Goal: Information Seeking & Learning: Learn about a topic

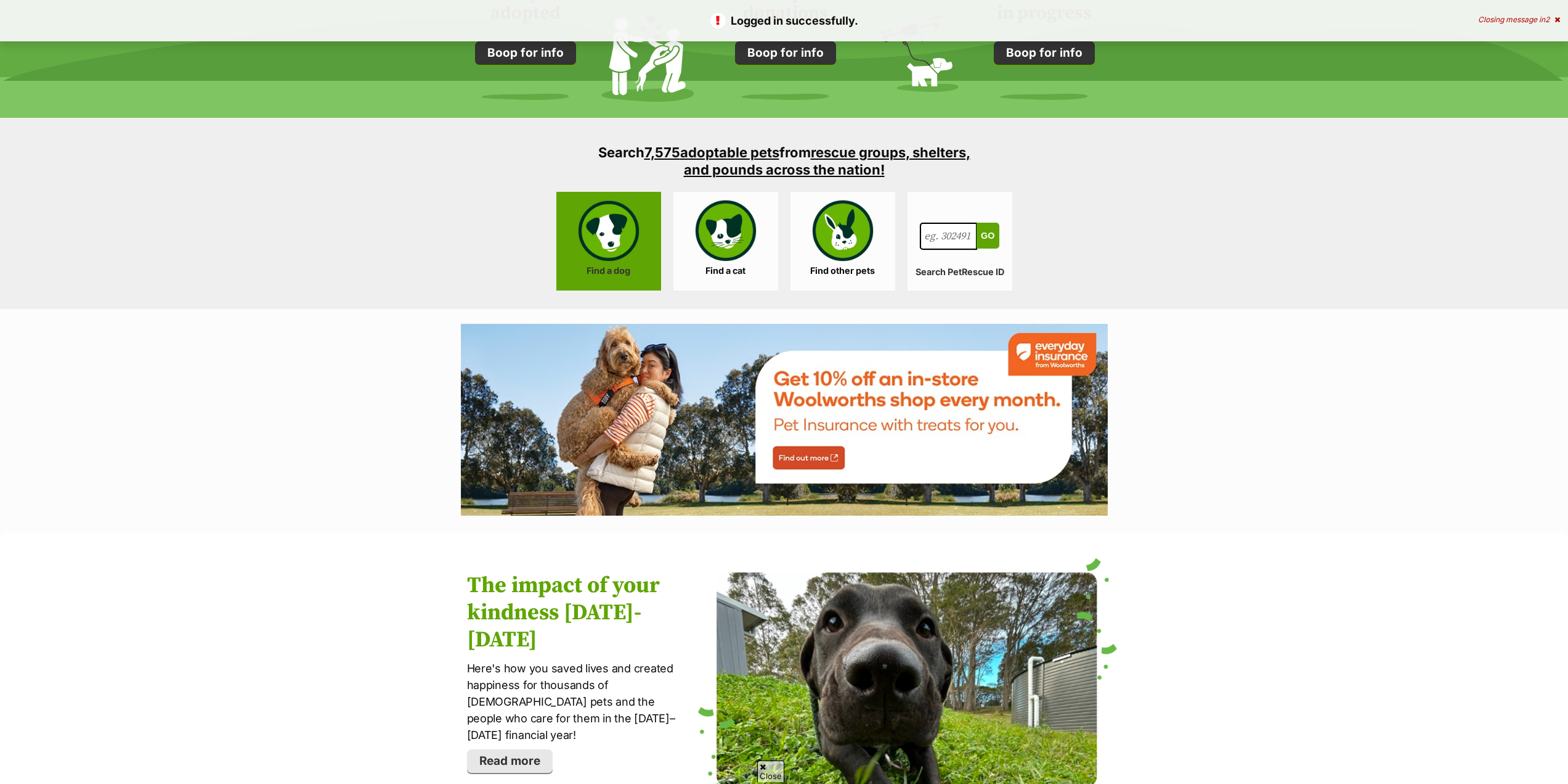
click at [619, 246] on link "Find a dog" at bounding box center [608, 240] width 105 height 98
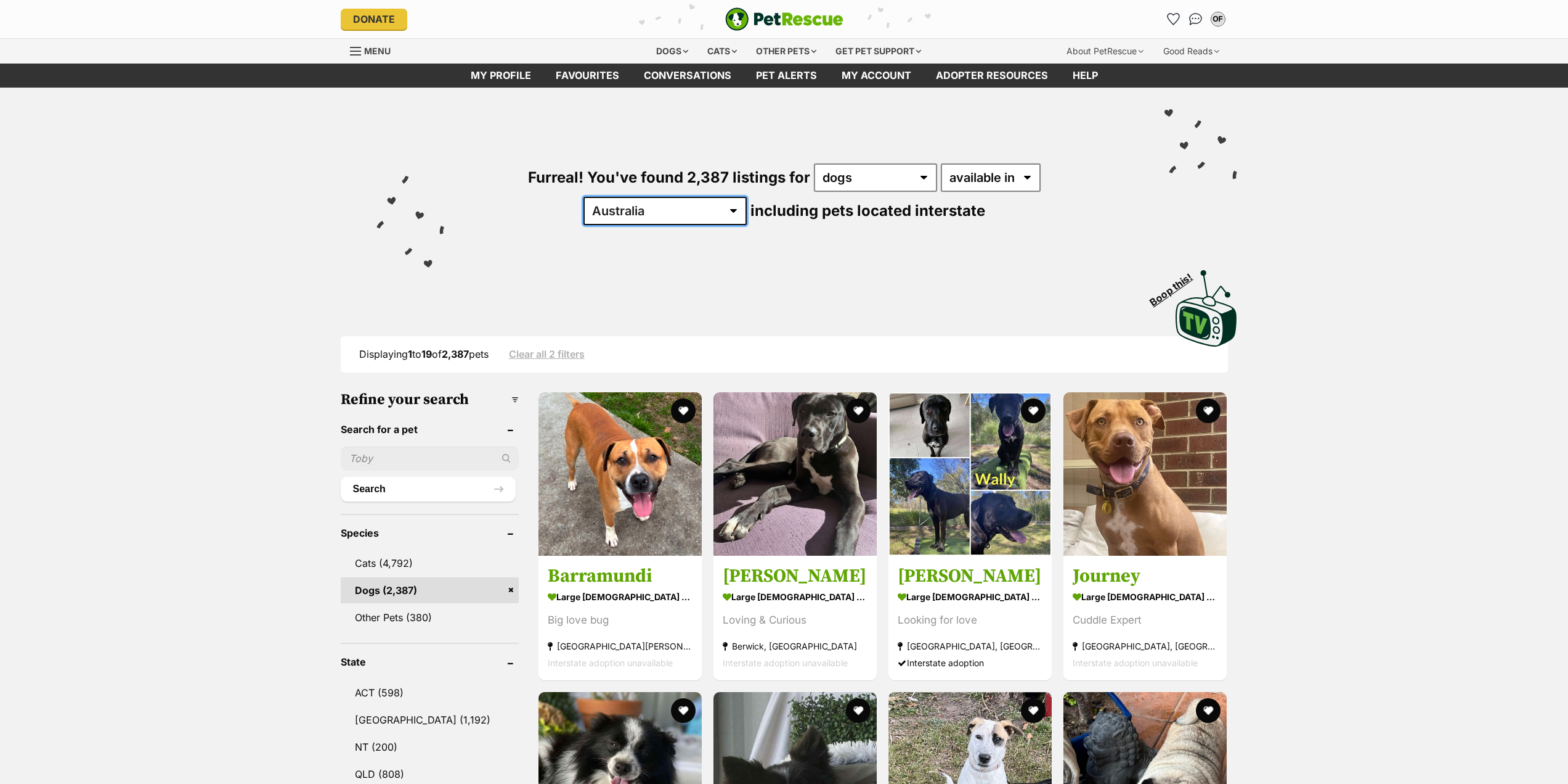
click at [747, 197] on select "Australia ACT NSW NT QLD SA TAS VIC WA" at bounding box center [664, 210] width 163 height 28
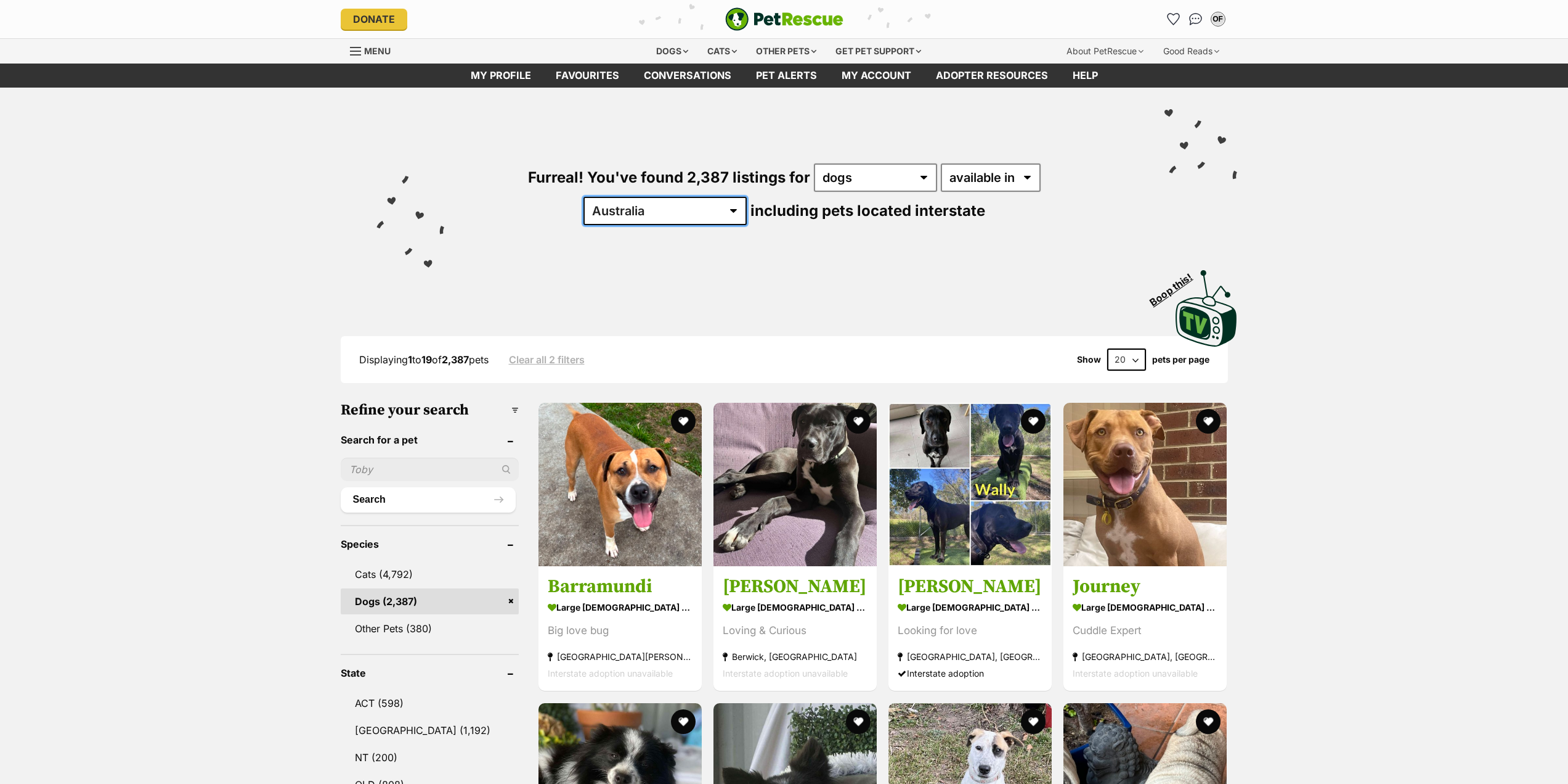
select select "[GEOGRAPHIC_DATA]"
click at [747, 197] on select "Australia ACT NSW NT QLD SA TAS VIC WA" at bounding box center [664, 210] width 163 height 28
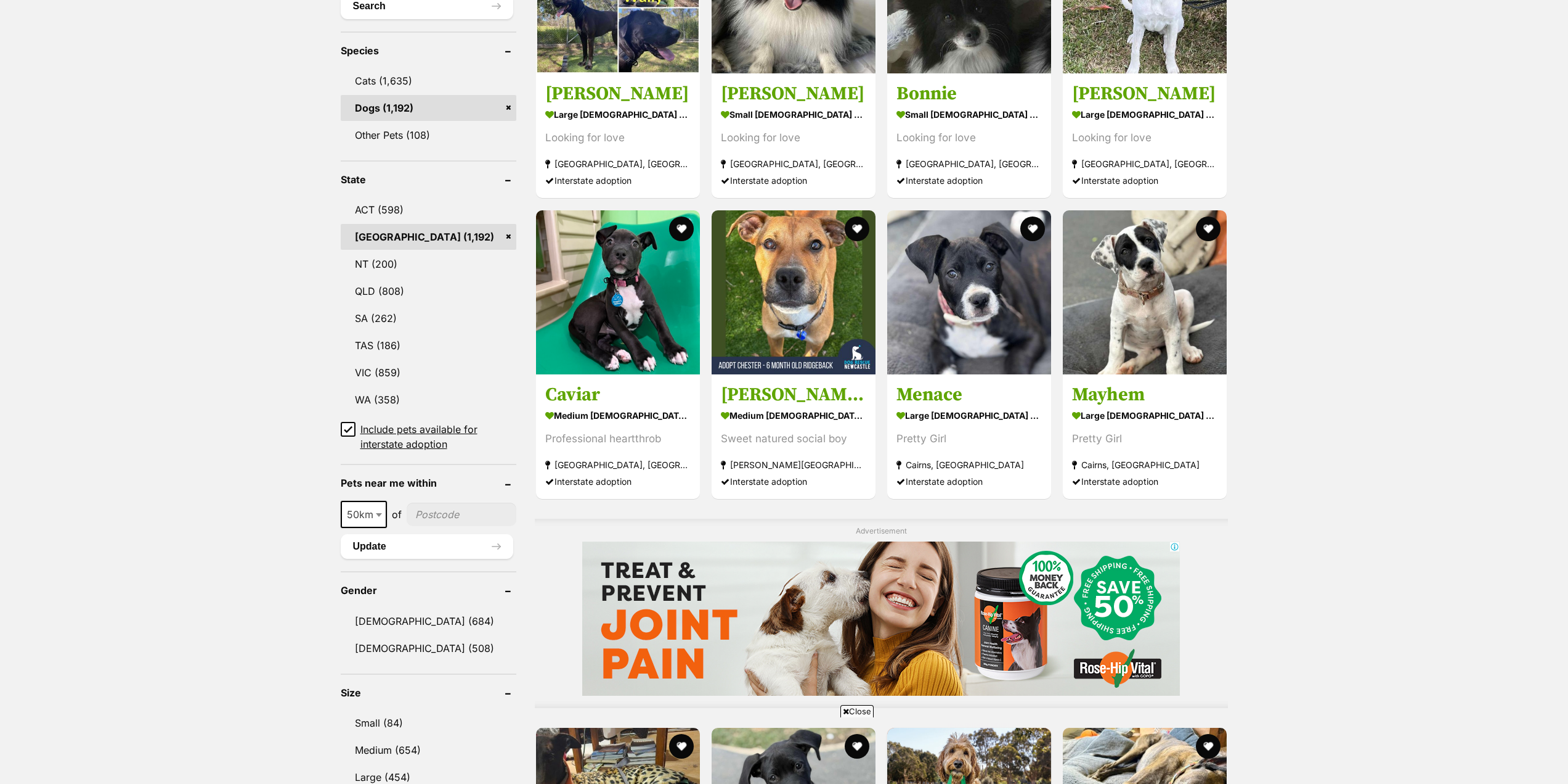
click at [347, 425] on icon at bounding box center [348, 429] width 9 height 9
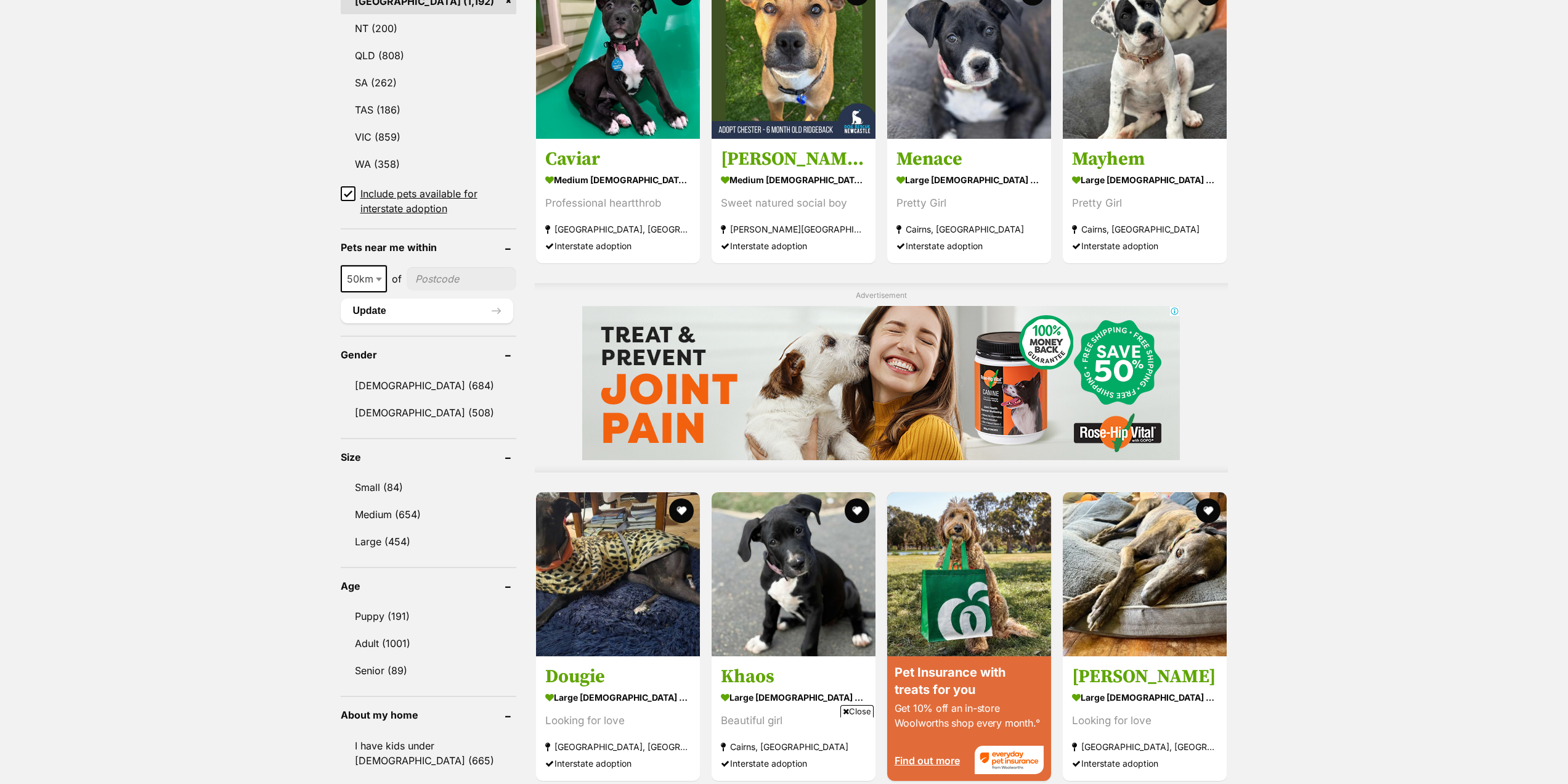
scroll to position [740, 0]
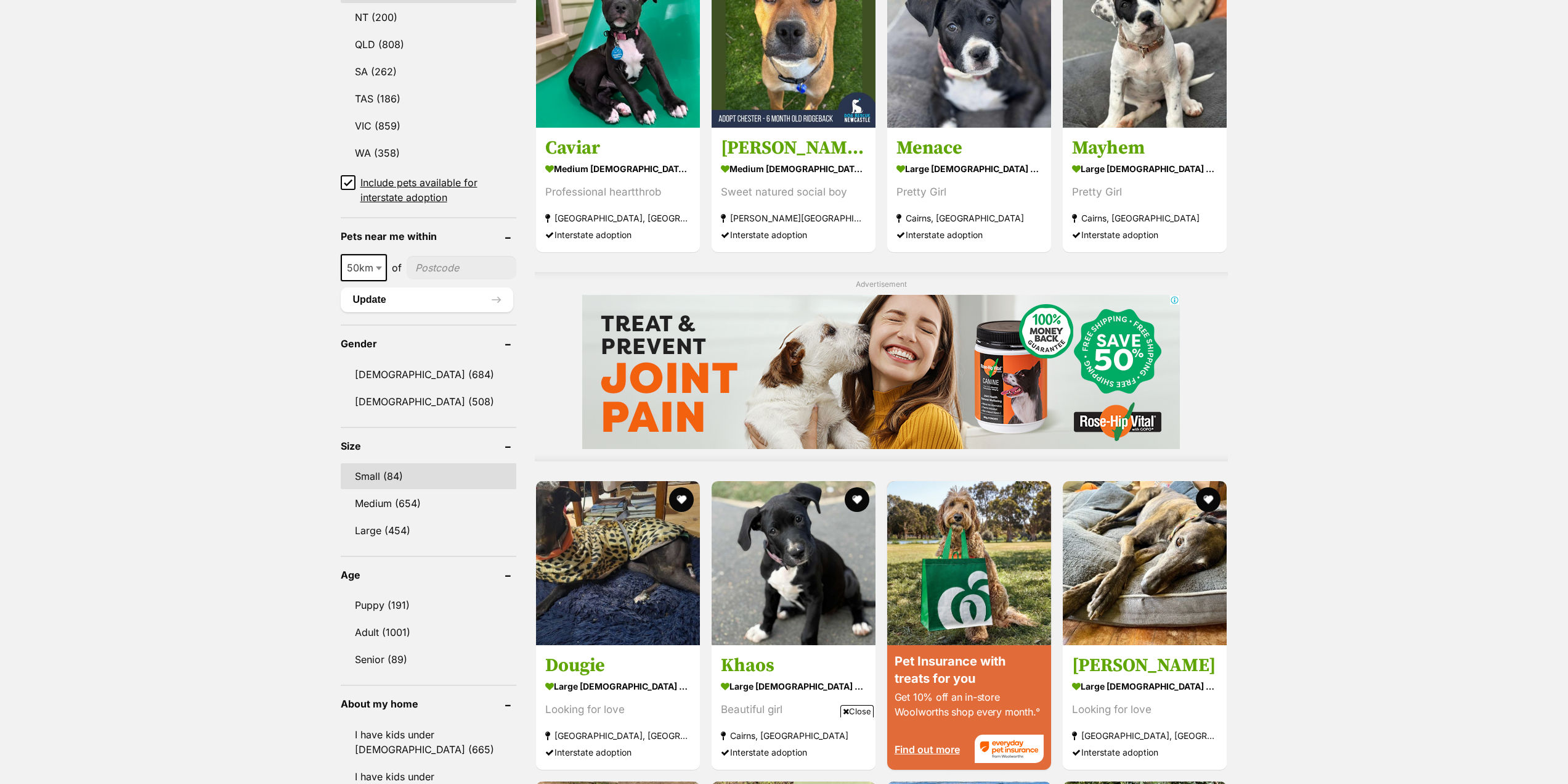
click at [388, 463] on link "Small (84)" at bounding box center [429, 476] width 176 height 26
click at [403, 502] on link "Medium (654)" at bounding box center [429, 503] width 176 height 26
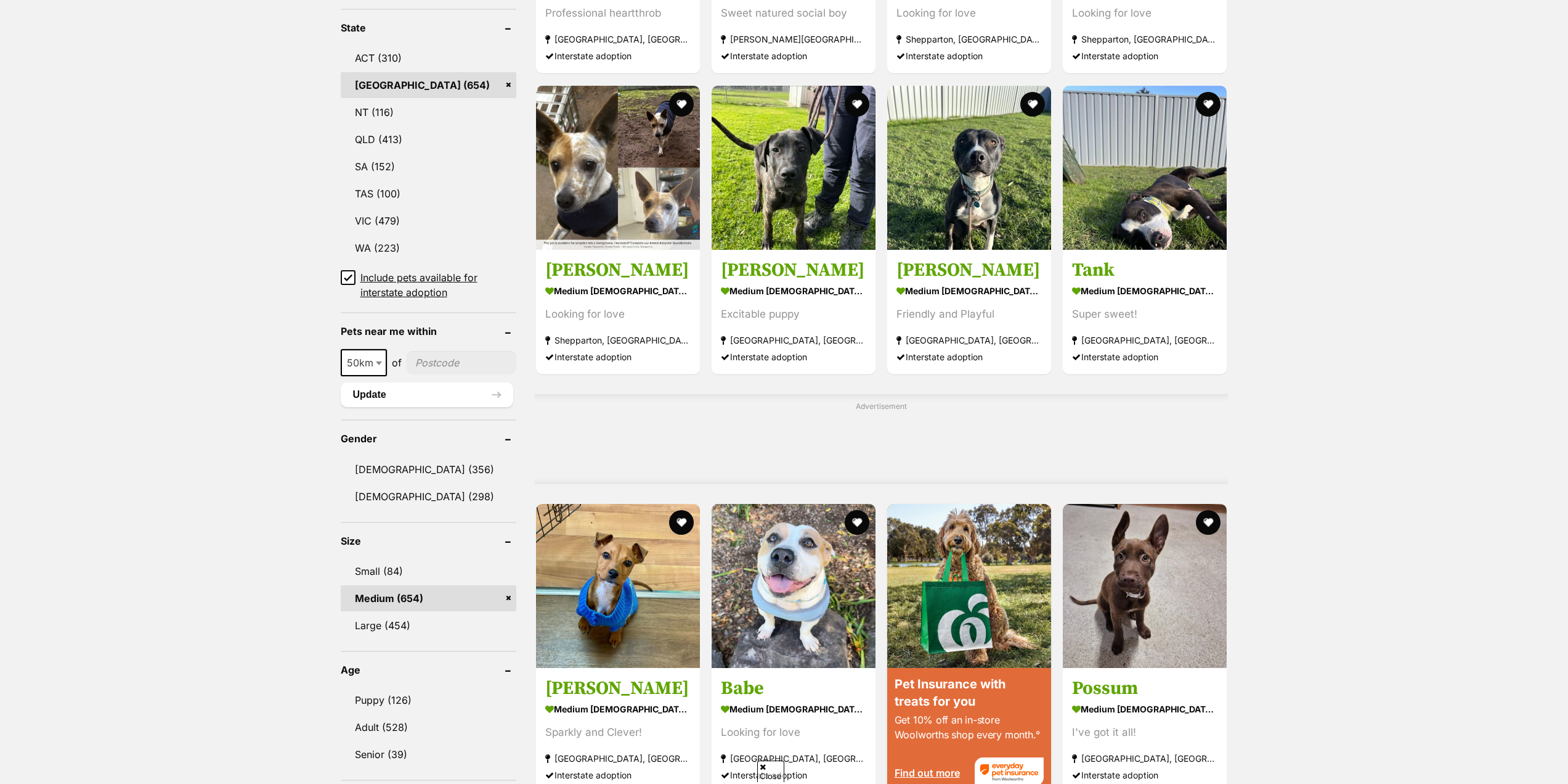
scroll to position [689, 0]
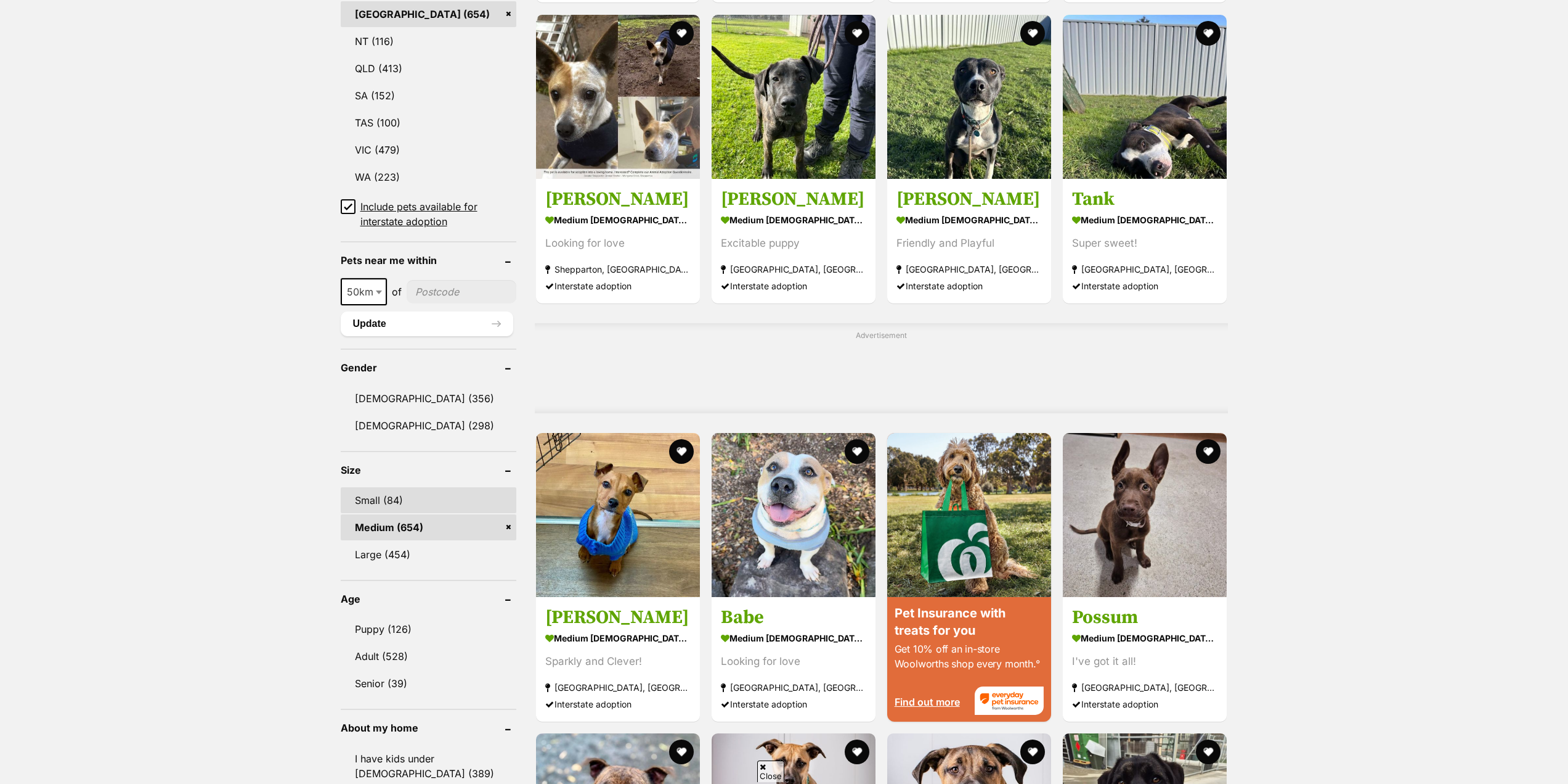
click at [439, 503] on link "Small (84)" at bounding box center [429, 499] width 176 height 26
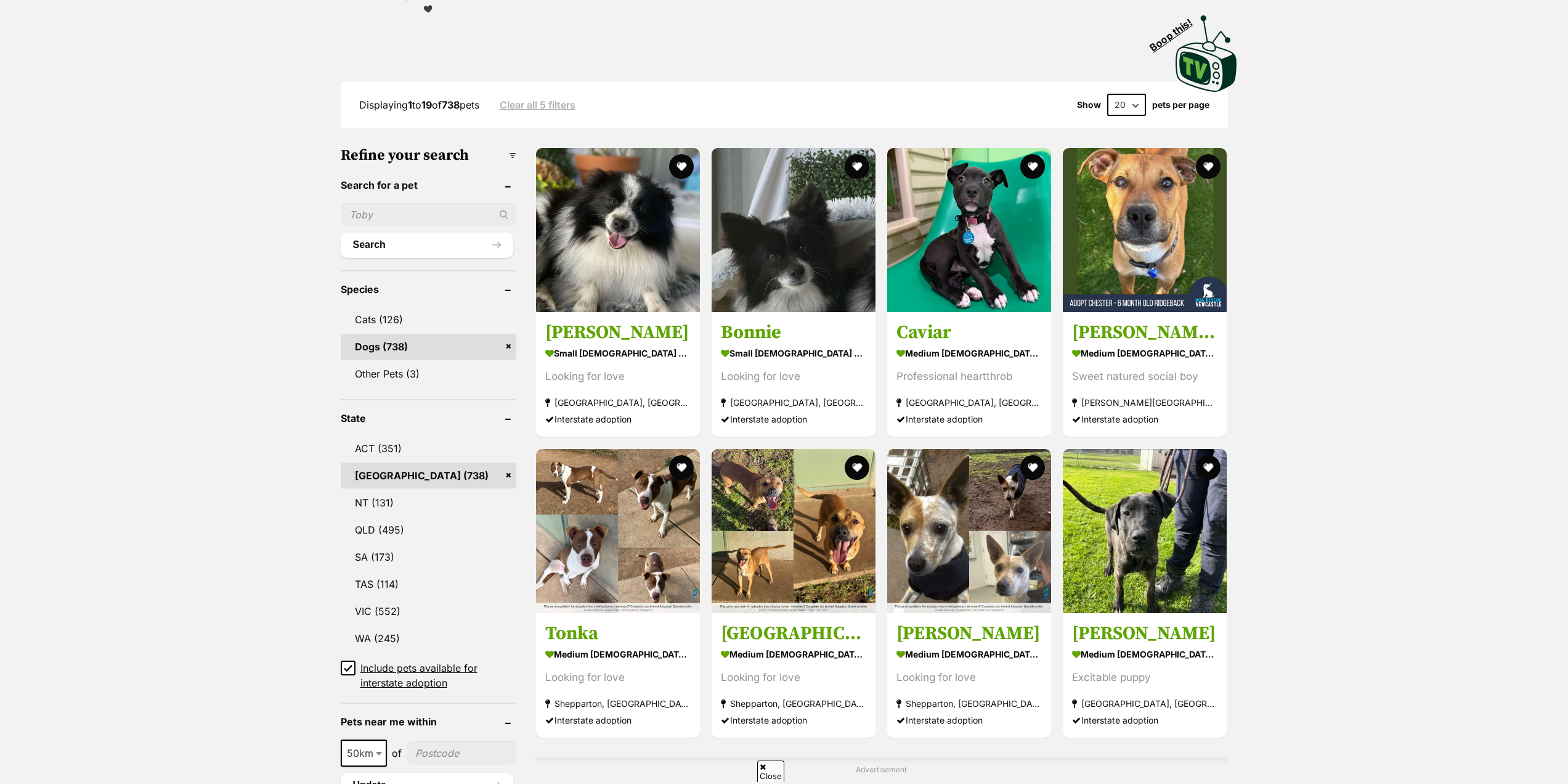
scroll to position [432, 0]
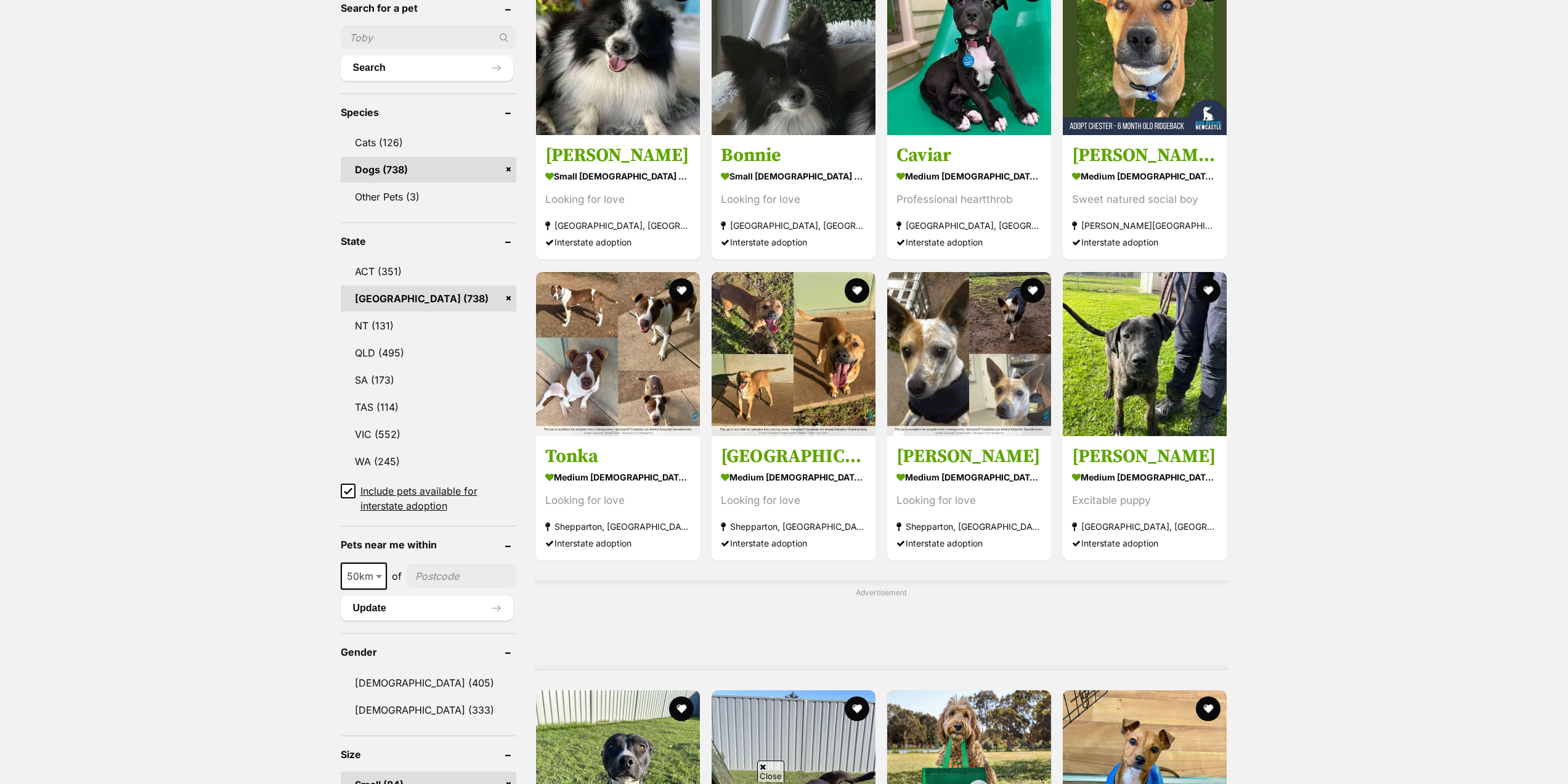
click at [348, 492] on icon at bounding box center [348, 491] width 7 height 5
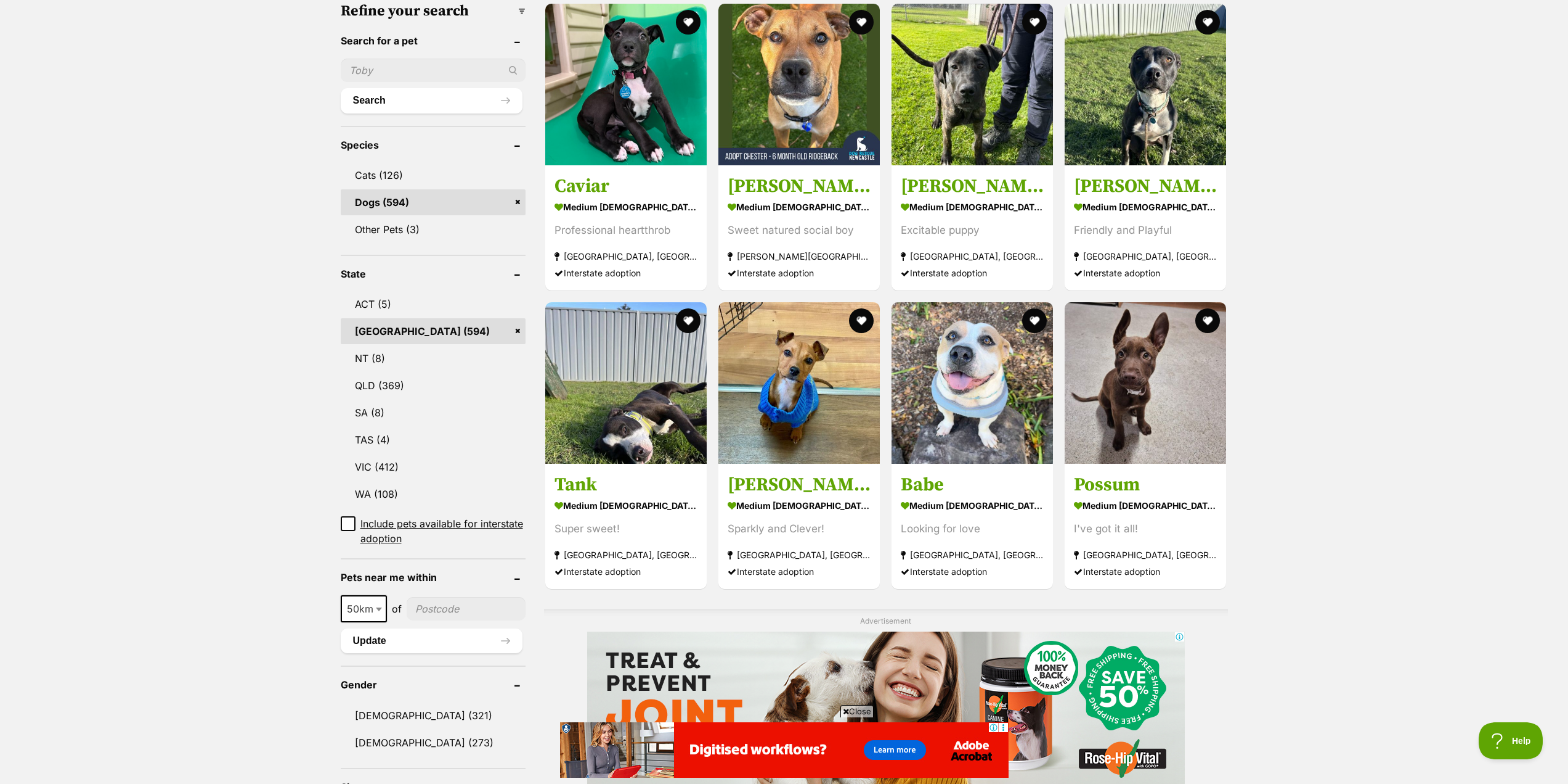
scroll to position [432, 0]
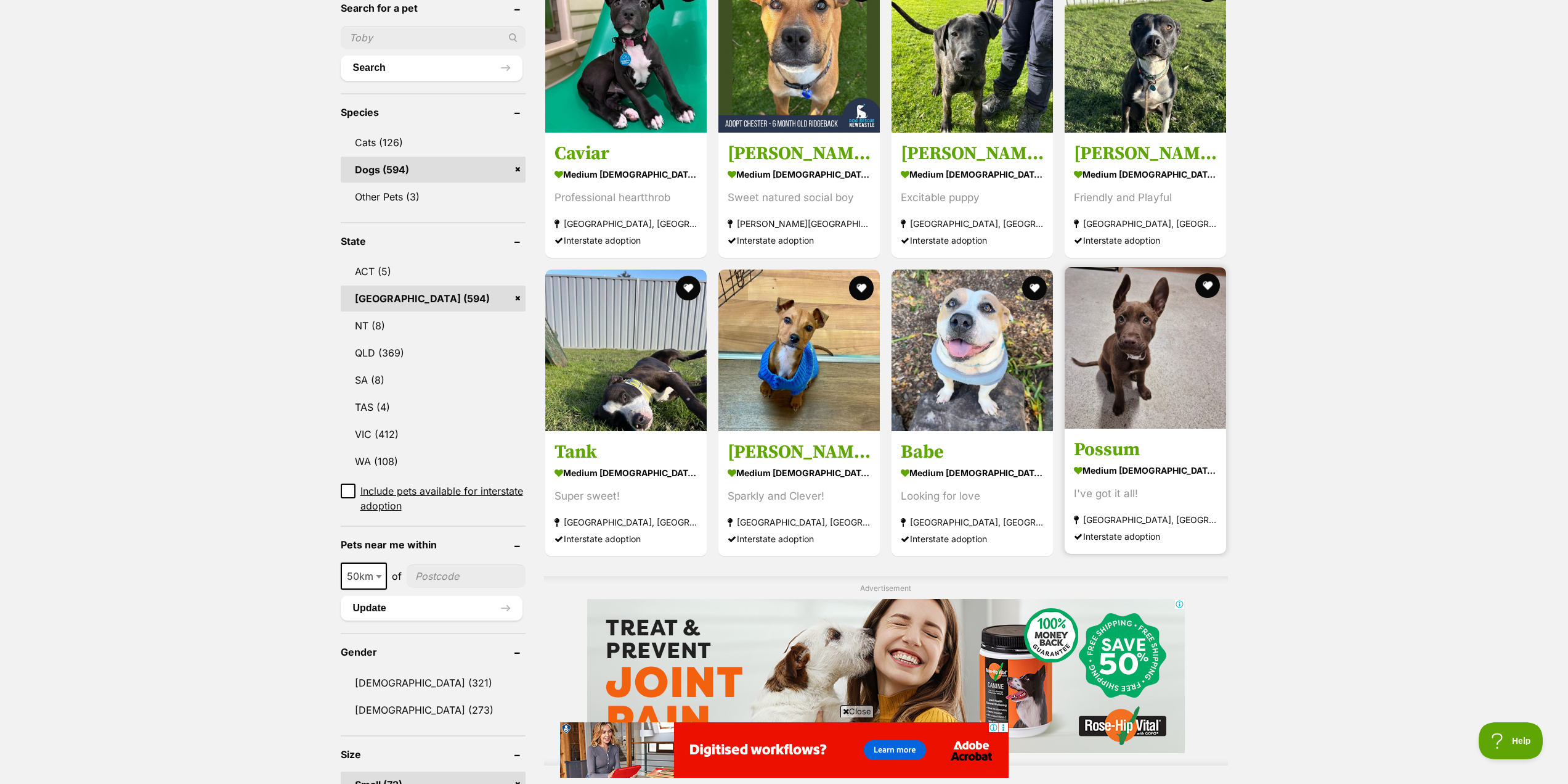
click at [1123, 452] on h3 "Possum" at bounding box center [1146, 450] width 143 height 23
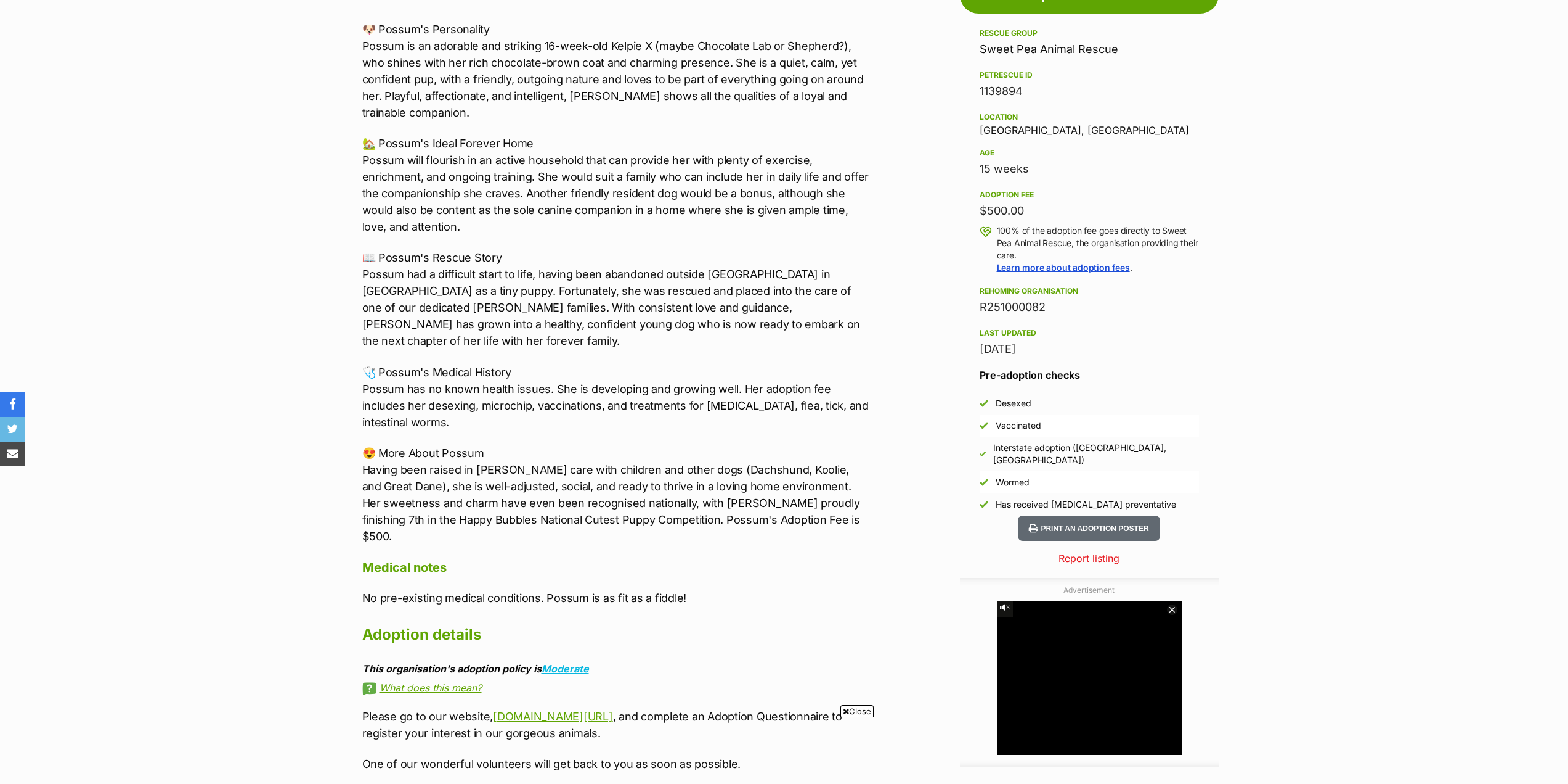
scroll to position [740, 0]
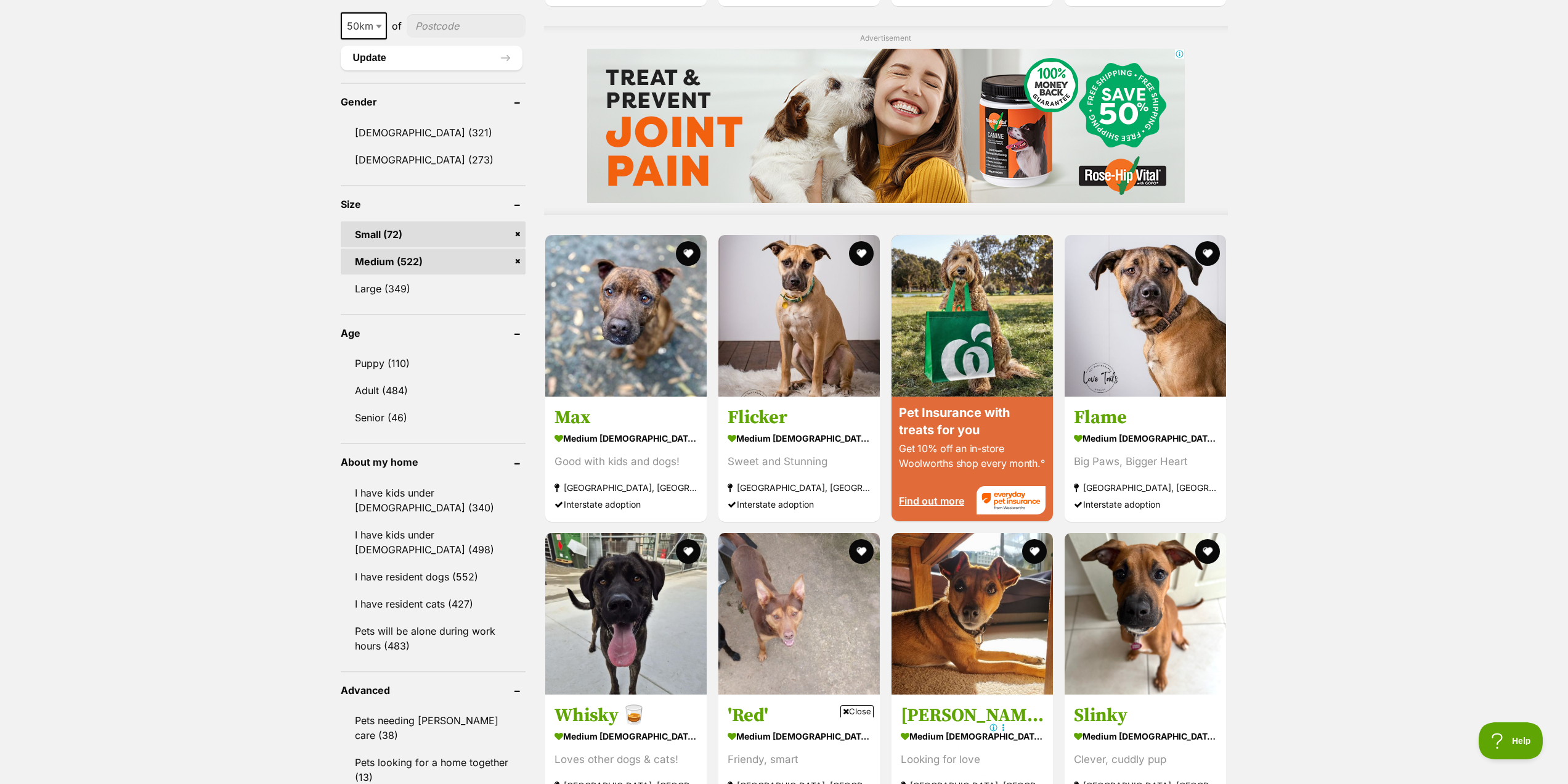
scroll to position [986, 0]
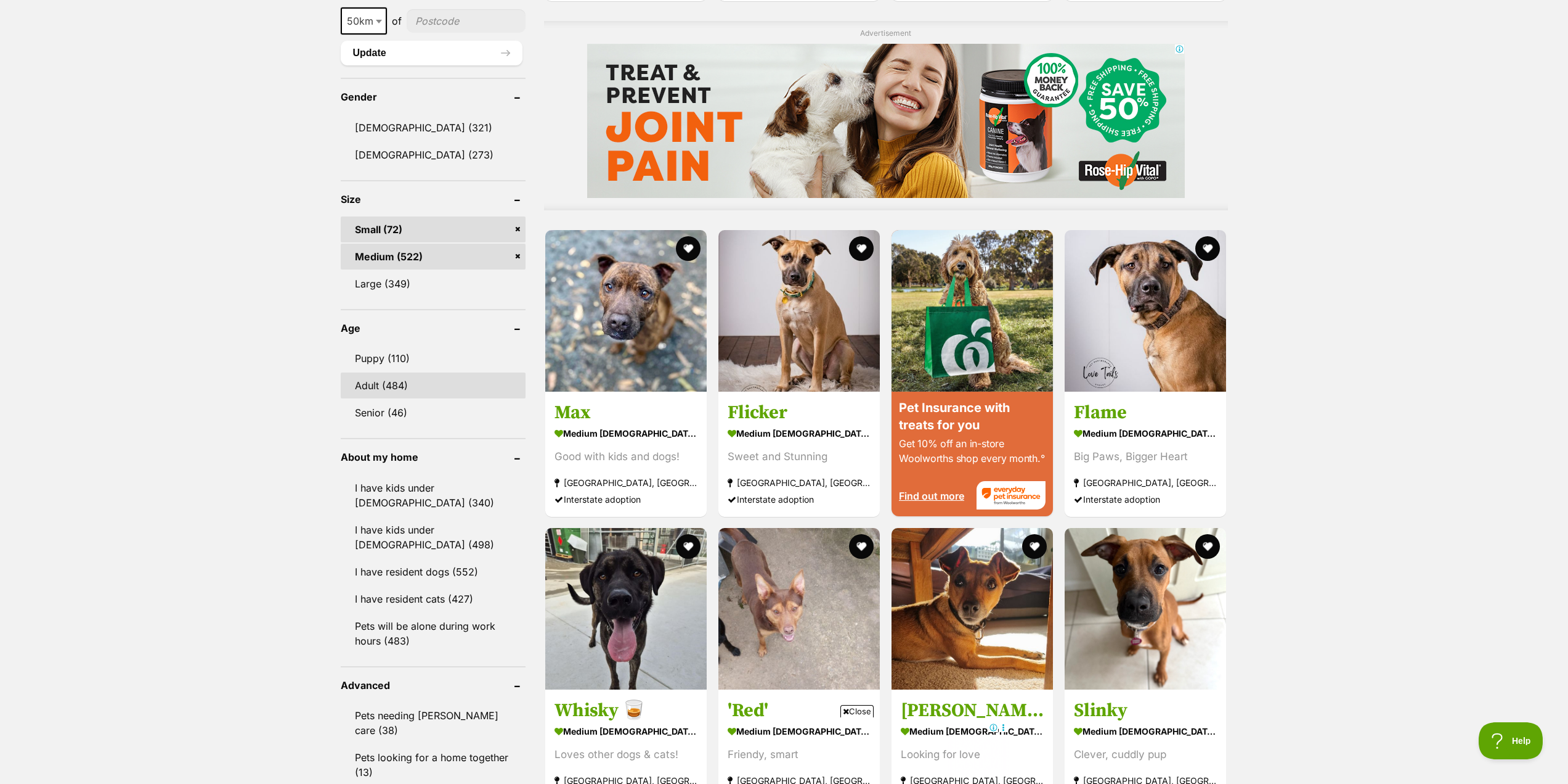
click at [362, 387] on link "Adult (484)" at bounding box center [433, 385] width 185 height 26
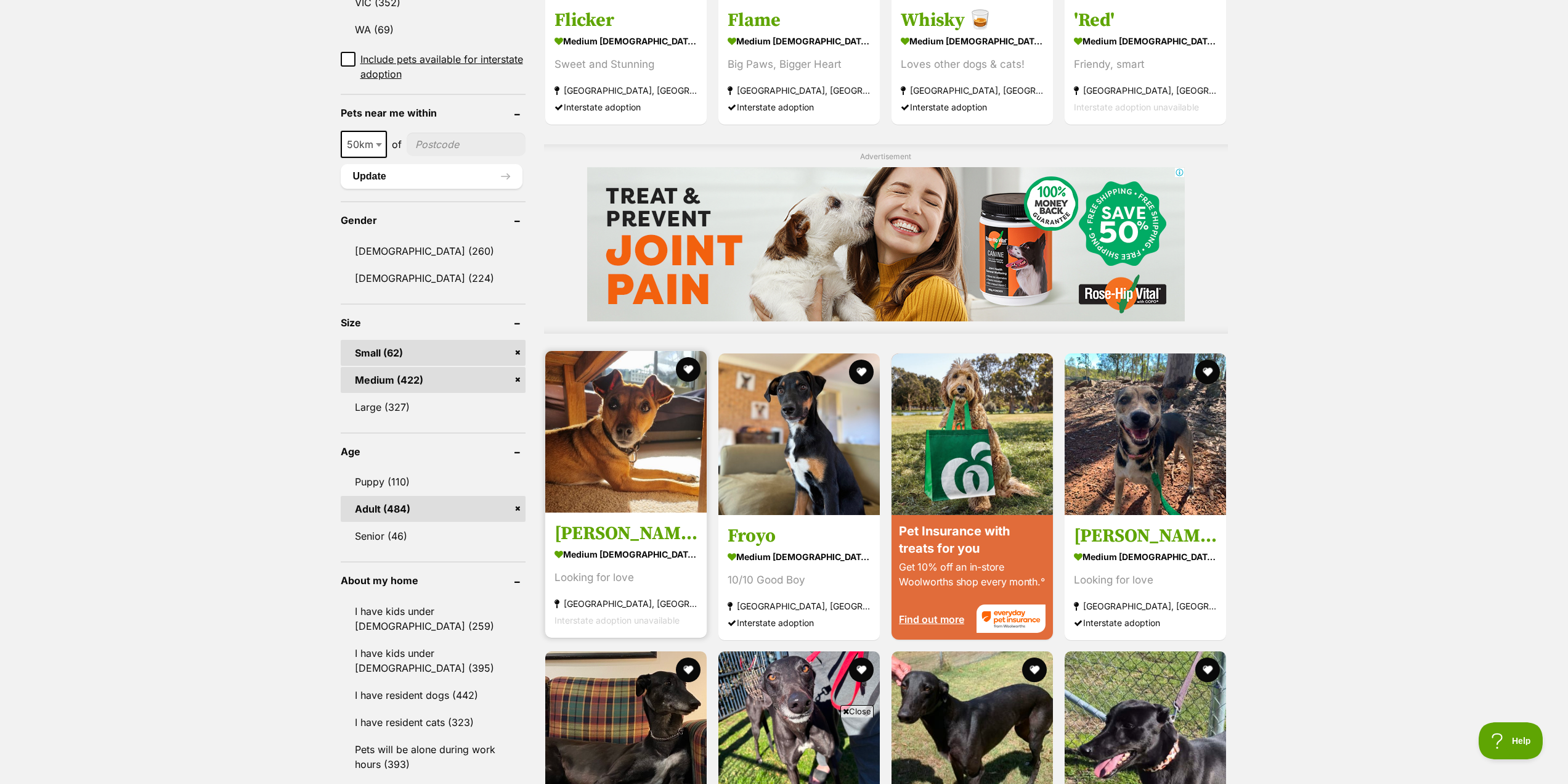
click at [644, 479] on img at bounding box center [626, 431] width 162 height 162
click at [1124, 459] on img at bounding box center [1146, 431] width 162 height 162
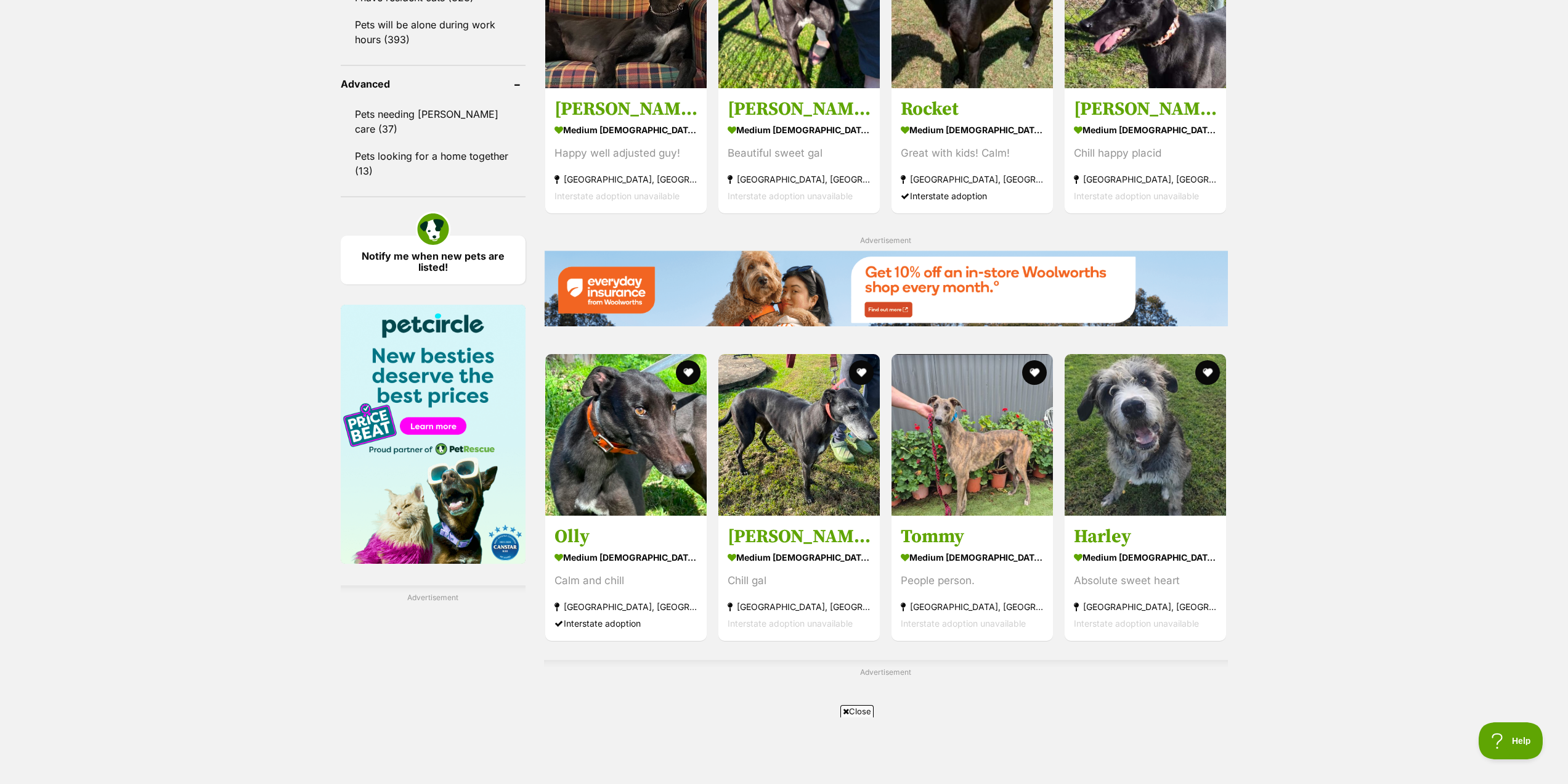
scroll to position [1603, 0]
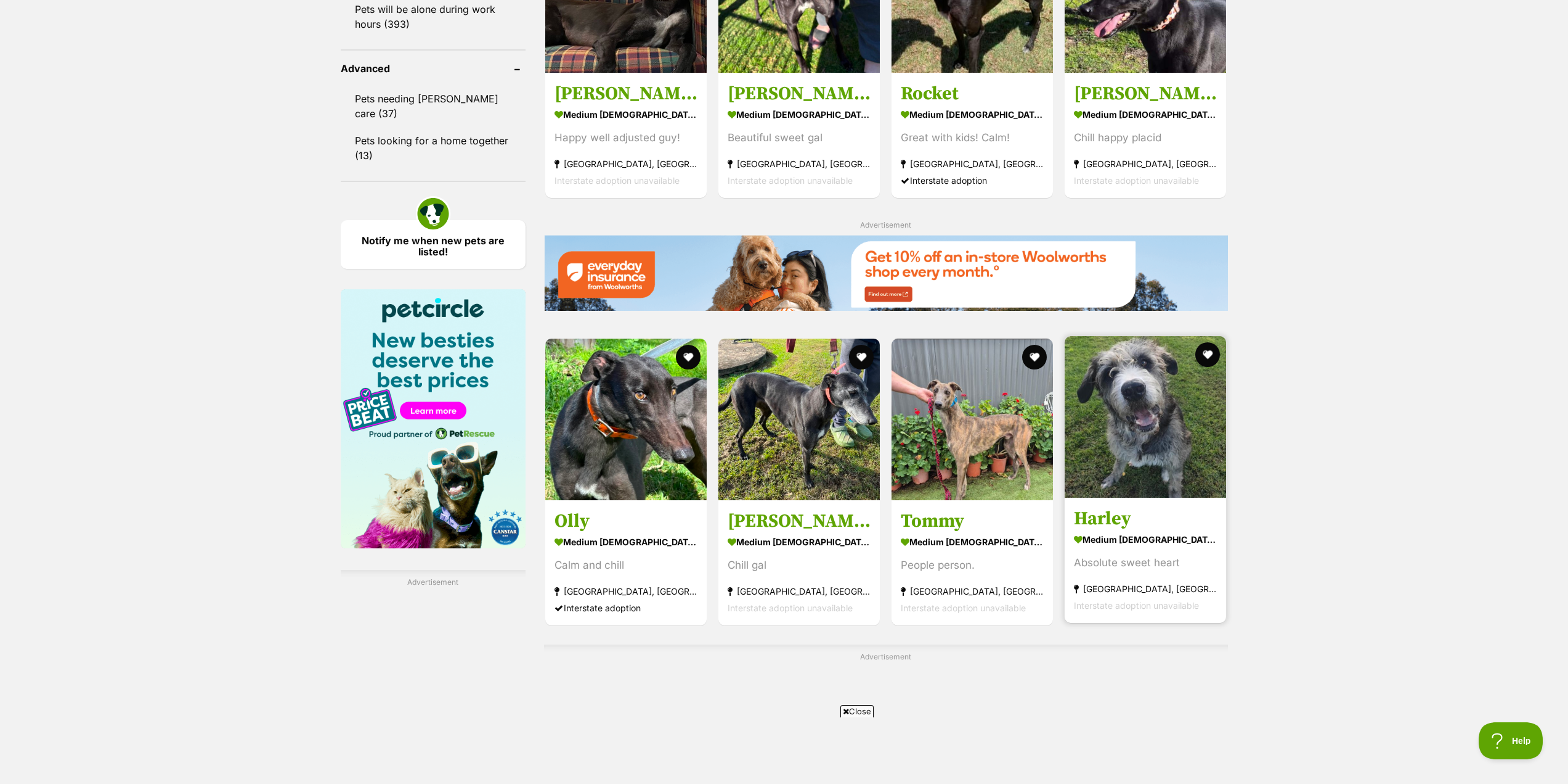
click at [1134, 479] on img at bounding box center [1146, 416] width 162 height 162
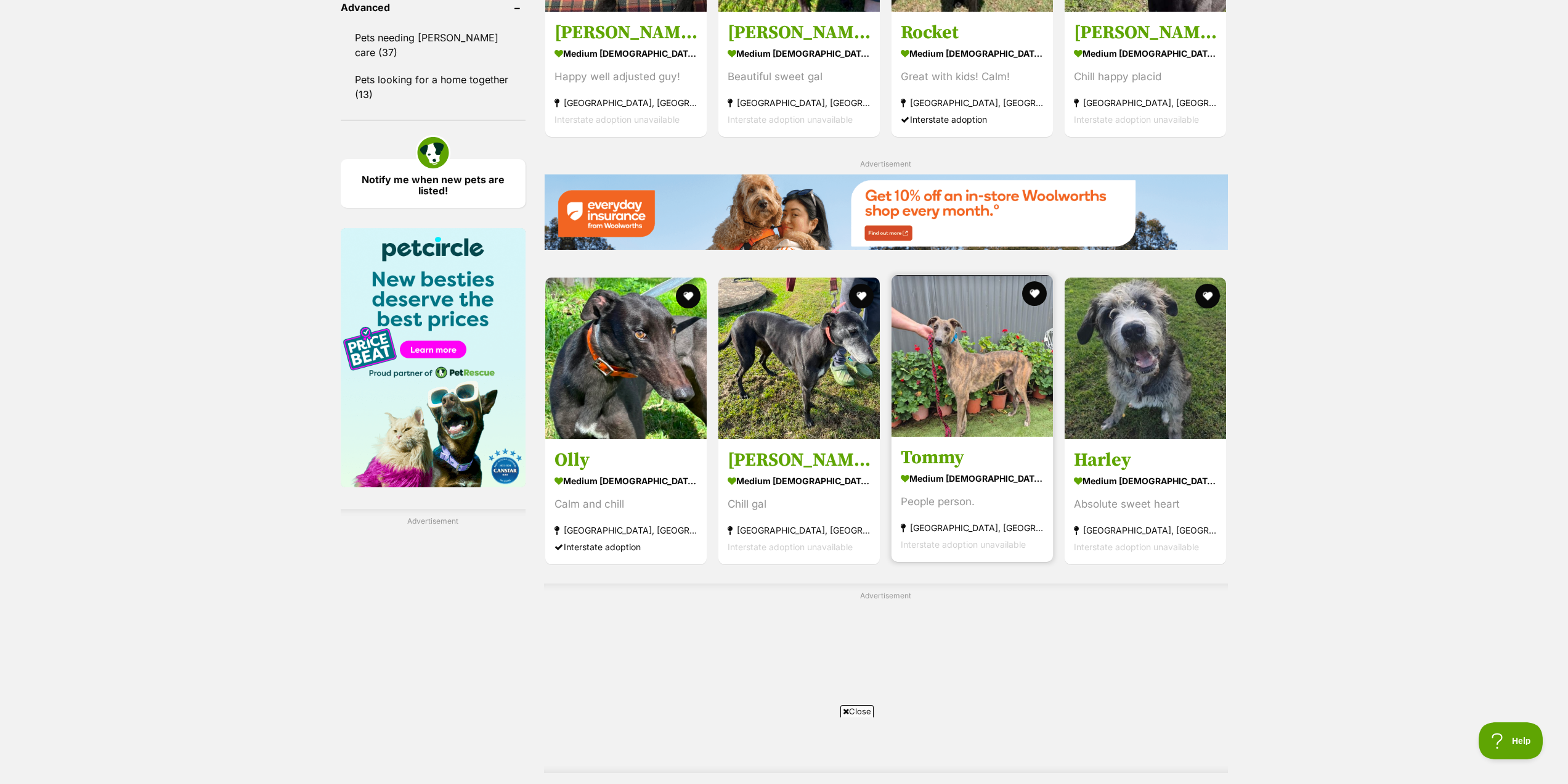
scroll to position [1974, 0]
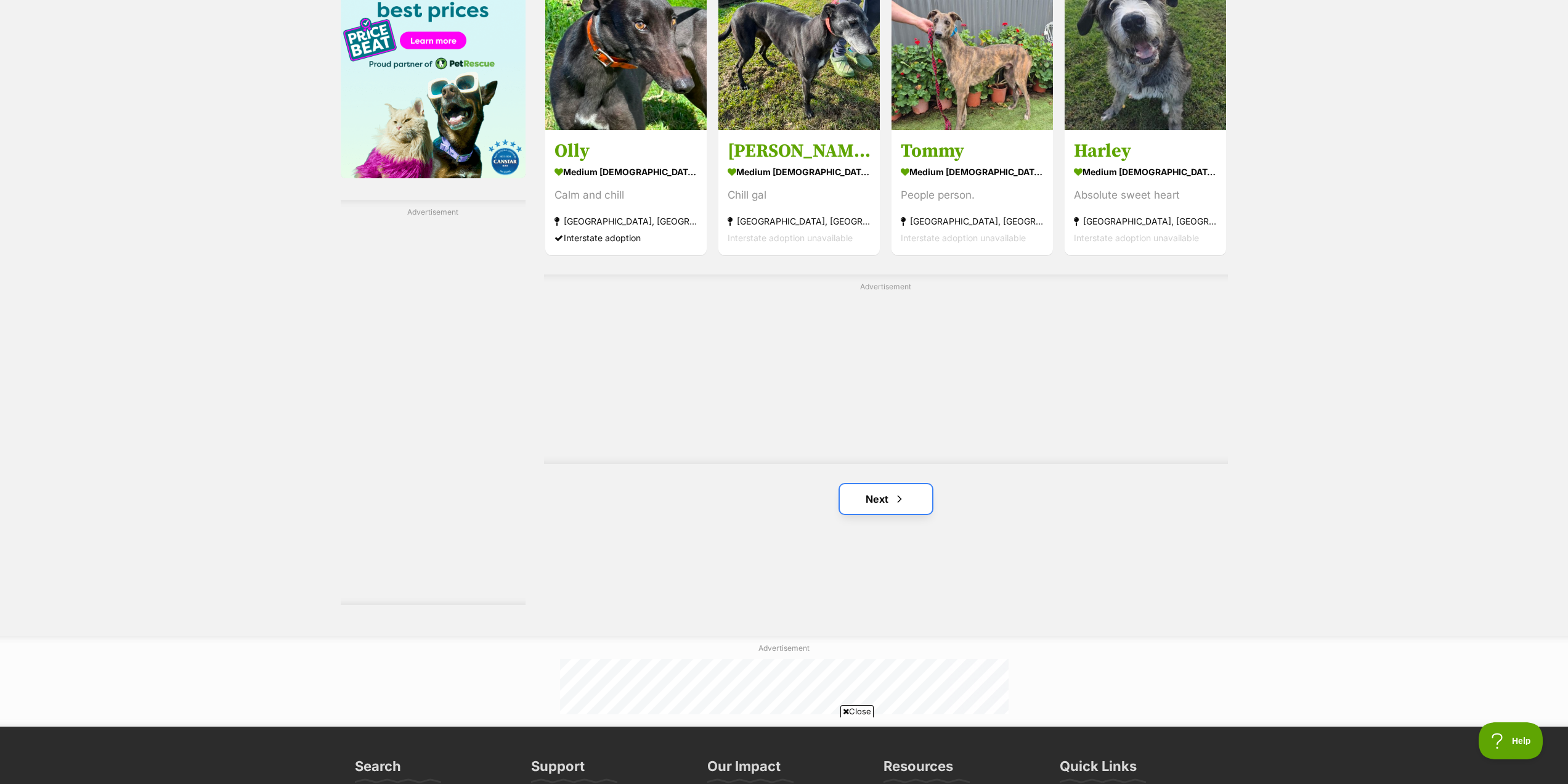
click at [917, 507] on link "Next" at bounding box center [886, 499] width 92 height 30
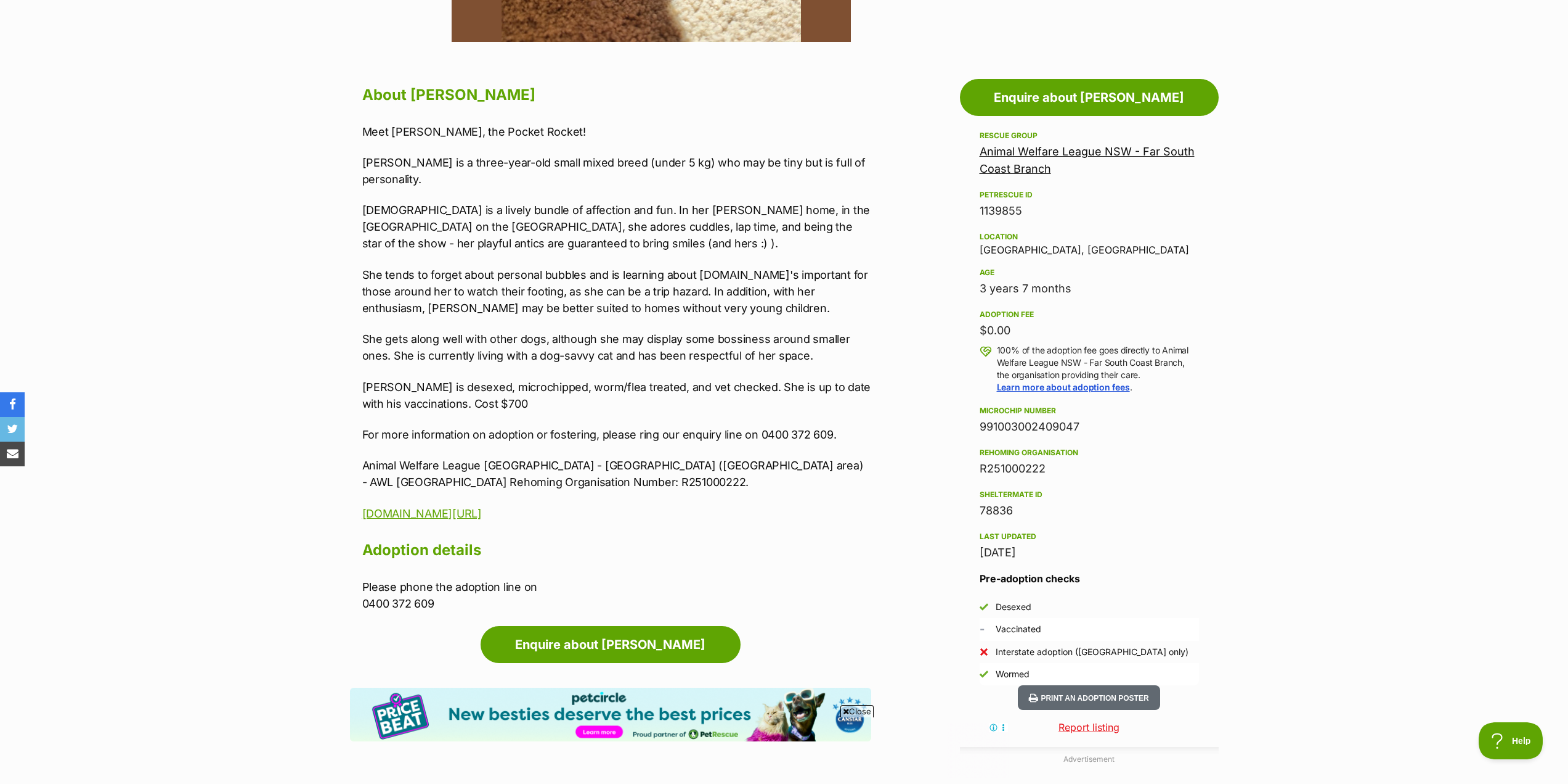
scroll to position [617, 0]
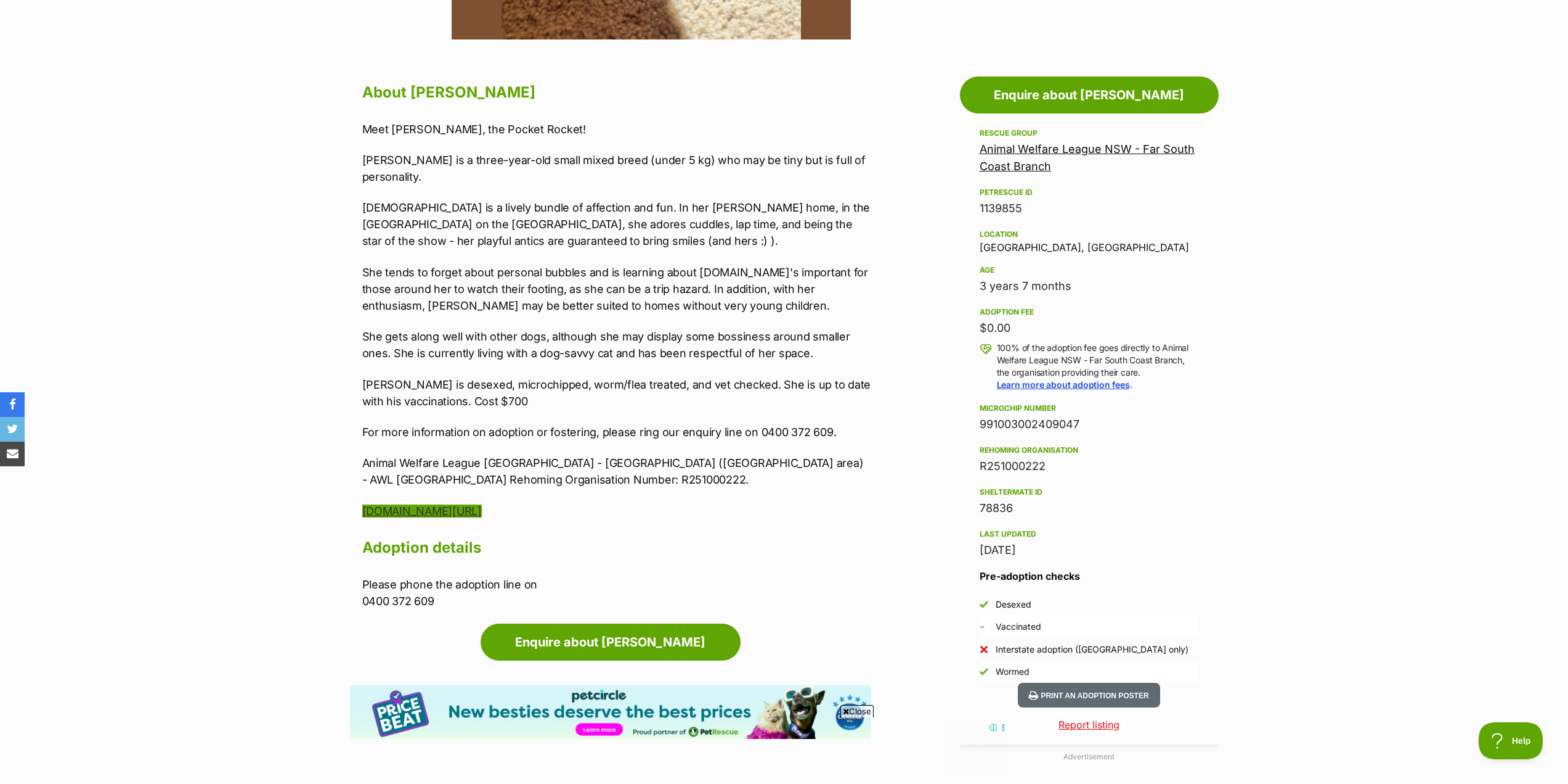
click at [482, 504] on link "www.facebook.com/awlnswfarsouthcoast" at bounding box center [422, 510] width 119 height 13
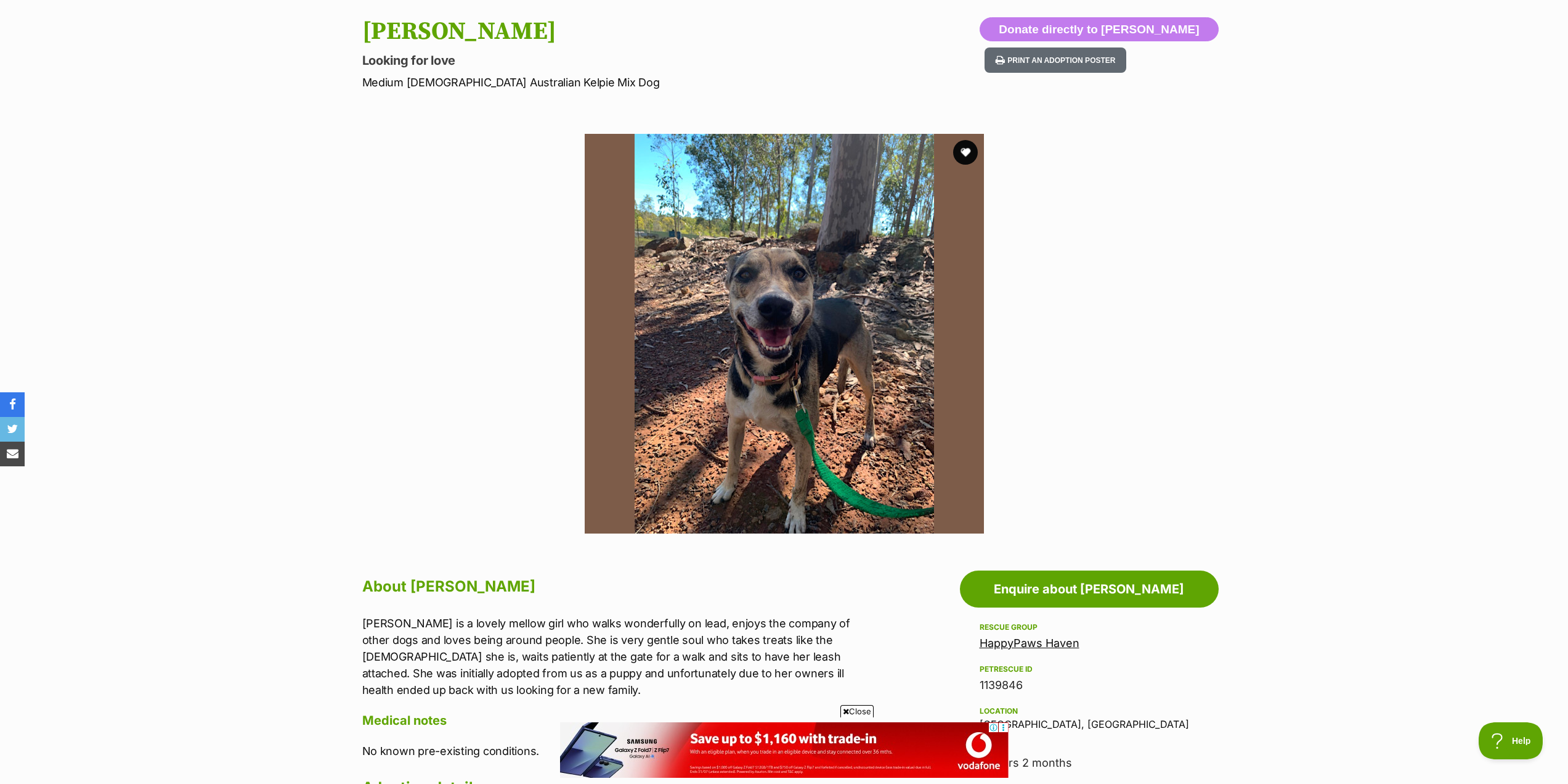
scroll to position [124, 0]
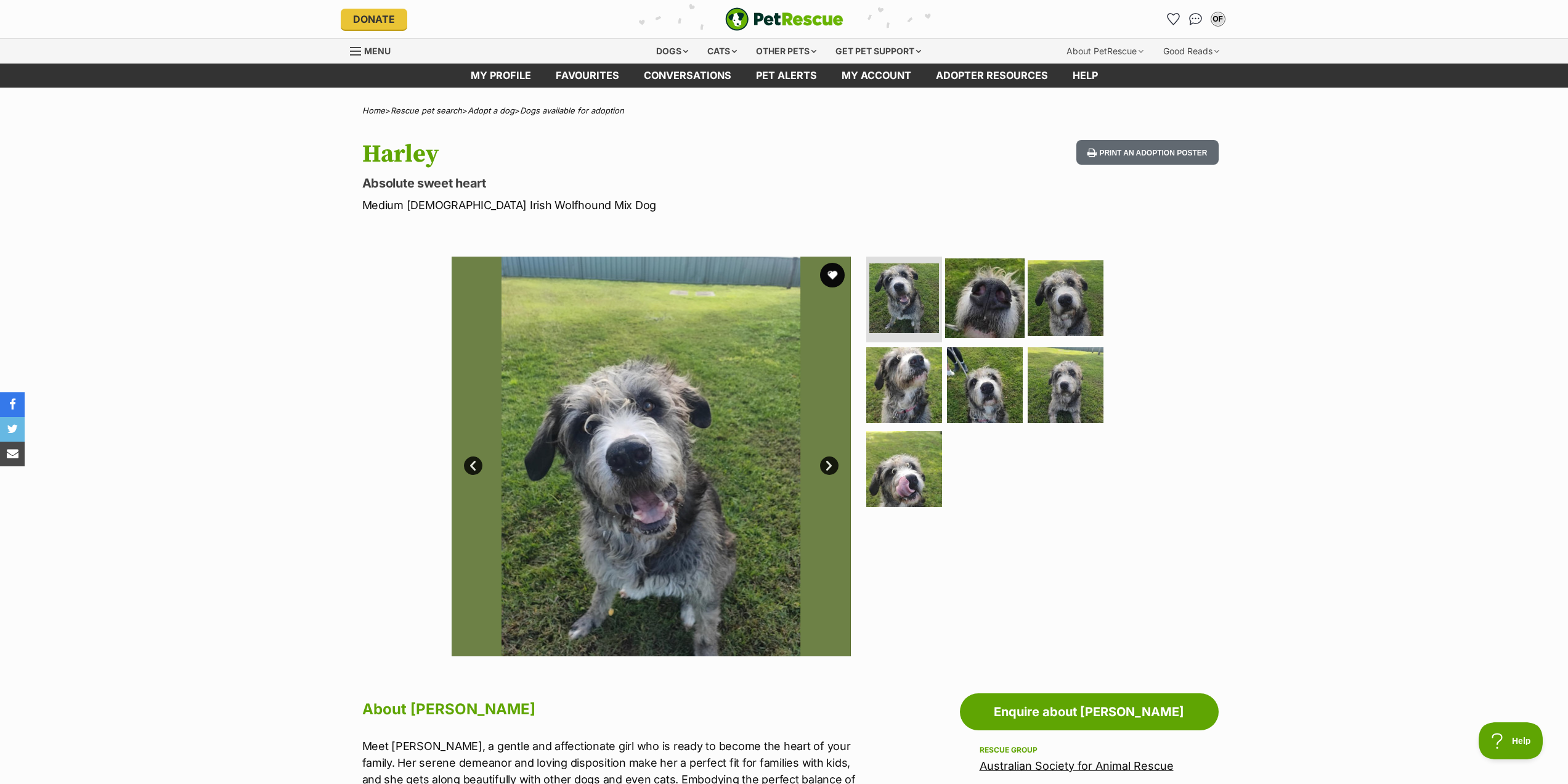
click at [986, 307] on img at bounding box center [985, 297] width 79 height 79
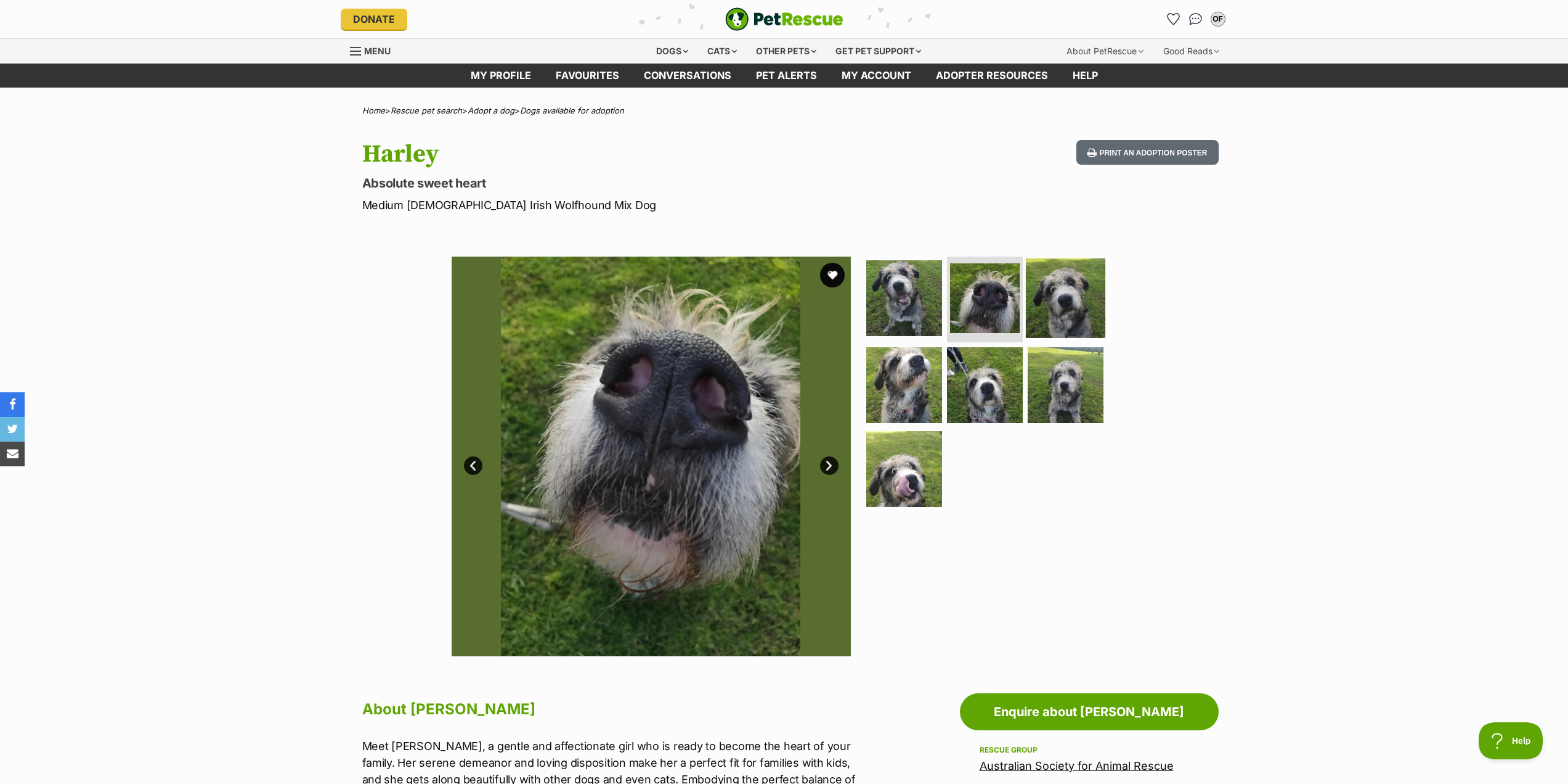
click at [1057, 306] on img at bounding box center [1066, 297] width 79 height 79
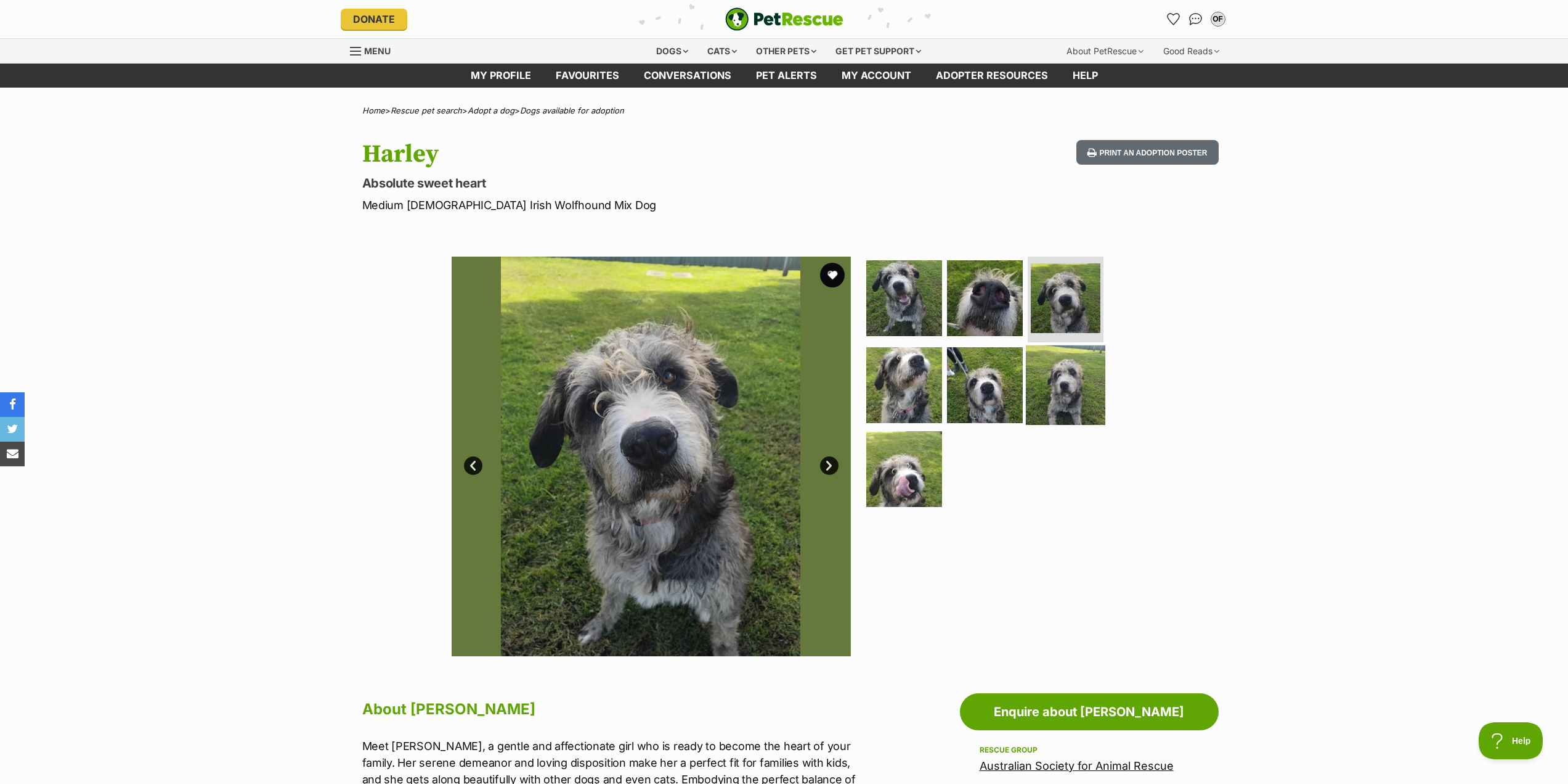
click at [1053, 372] on img at bounding box center [1066, 385] width 79 height 79
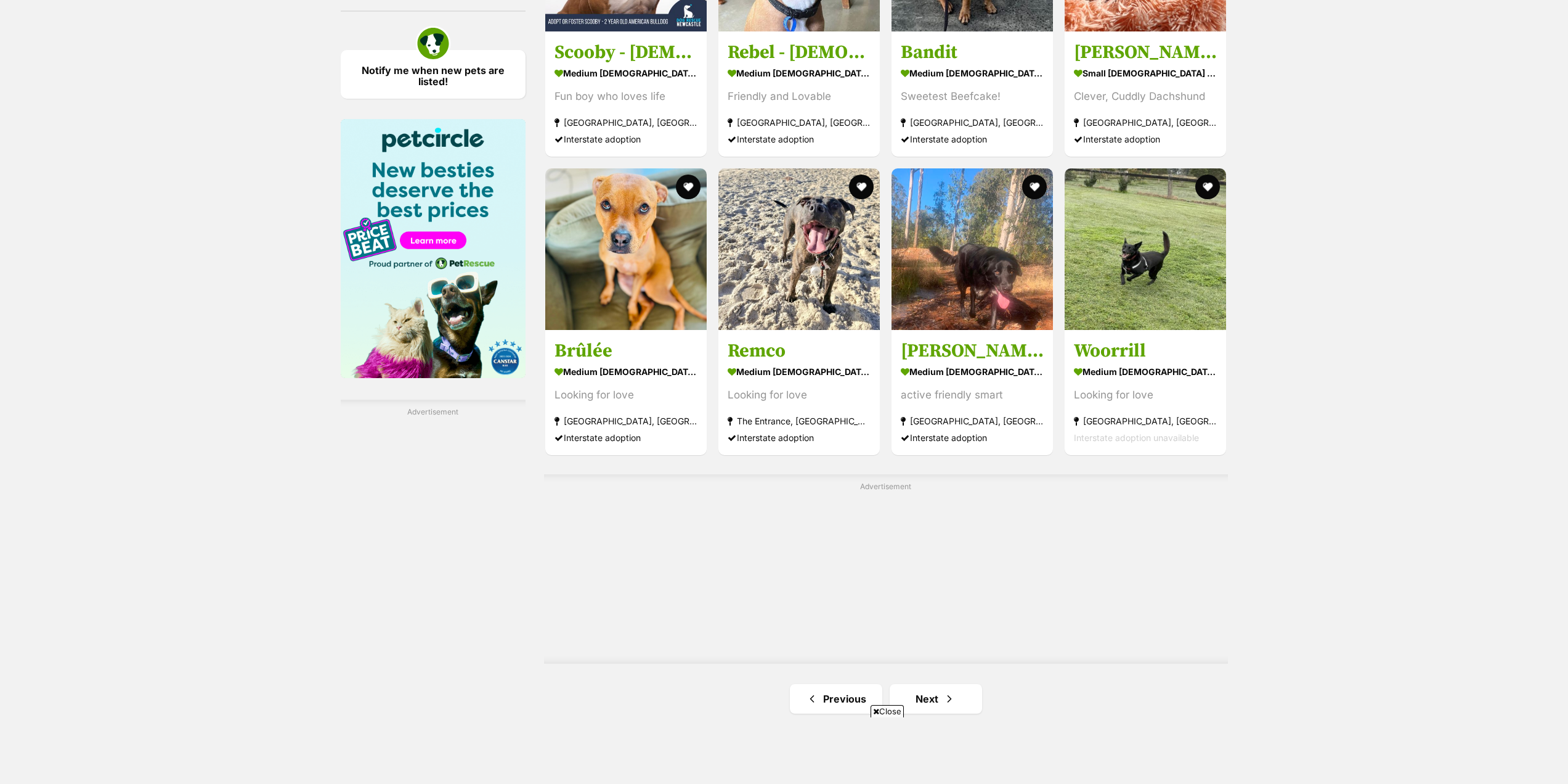
scroll to position [1850, 0]
